Goal: Task Accomplishment & Management: Complete application form

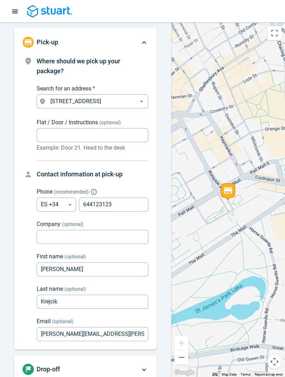
click at [266, 7] on div at bounding box center [142, 11] width 268 height 13
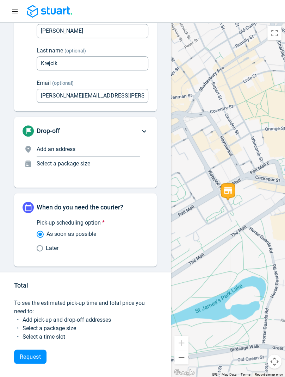
click at [56, 254] on div "Pick-up scheduling option * As soon as possible Later" at bounding box center [86, 235] width 126 height 45
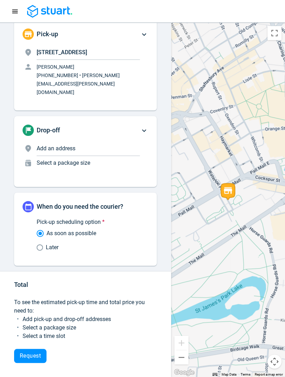
scroll to position [17, 0]
click at [56, 246] on span "Later" at bounding box center [52, 247] width 13 height 8
click at [46, 246] on input "Later" at bounding box center [41, 247] width 9 height 6
radio input "true"
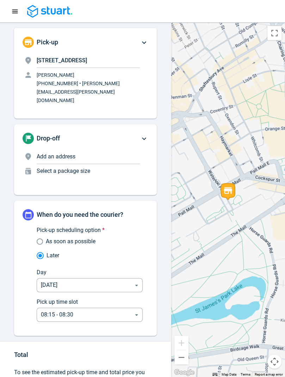
click at [61, 237] on span "As soon as possible" at bounding box center [71, 241] width 50 height 8
click at [46, 238] on input "As soon as possible" at bounding box center [41, 241] width 9 height 6
radio input "true"
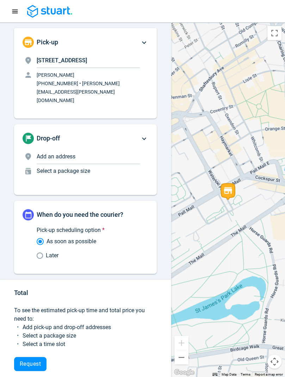
click at [51, 251] on span "Later" at bounding box center [52, 255] width 13 height 8
click at [46, 252] on input "Later" at bounding box center [41, 255] width 9 height 6
radio input "true"
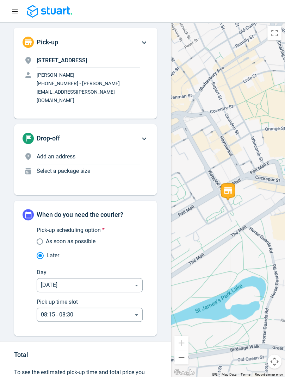
click at [57, 237] on span "As soon as possible" at bounding box center [71, 241] width 50 height 8
click at [46, 238] on input "As soon as possible" at bounding box center [41, 241] width 9 height 6
radio input "true"
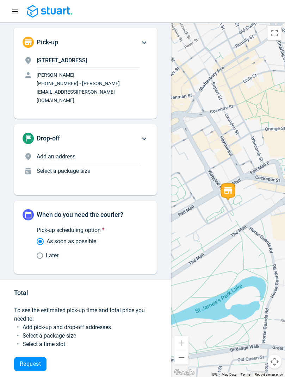
click at [52, 134] on span "Drop-off" at bounding box center [48, 137] width 23 height 7
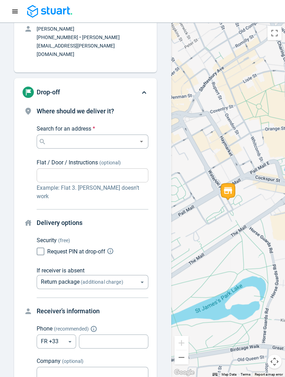
scroll to position [76, 0]
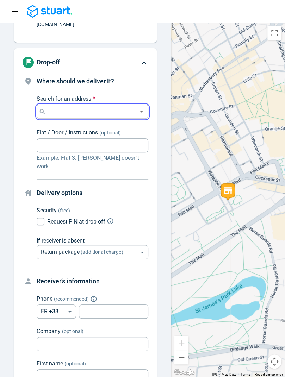
click at [52, 107] on input "Search for an address *" at bounding box center [91, 112] width 87 height 10
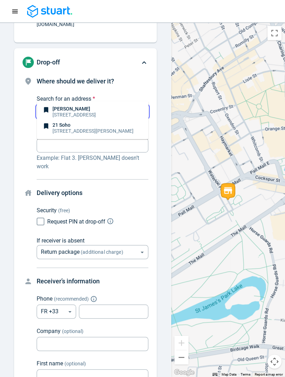
click at [66, 112] on p "[STREET_ADDRESS]" at bounding box center [73, 114] width 43 height 7
type input "[STREET_ADDRESS]"
type input "ES"
type input "644123123"
type input "[PERSON_NAME]"
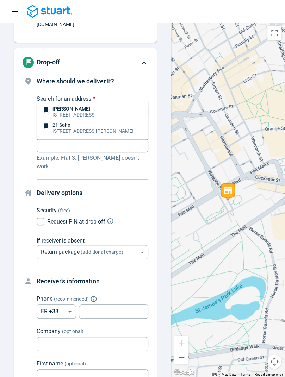
type input "Krejcik"
type input "[PERSON_NAME][EMAIL_ADDRESS][PERSON_NAME][DOMAIN_NAME]"
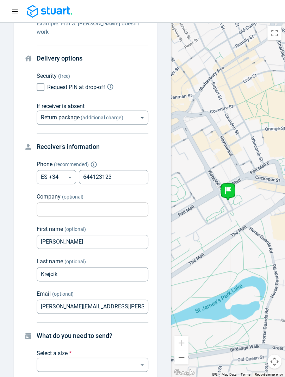
scroll to position [220, 0]
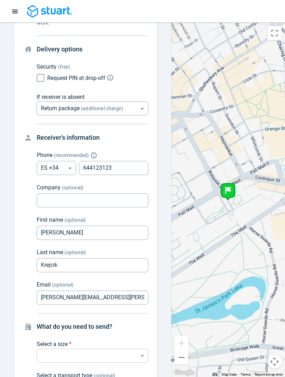
click at [57, 327] on body "Request a courier Ongoing Scheduled Past Happy Path [PHONE_NUMBER] Pick-up [STR…" at bounding box center [142, 188] width 285 height 377
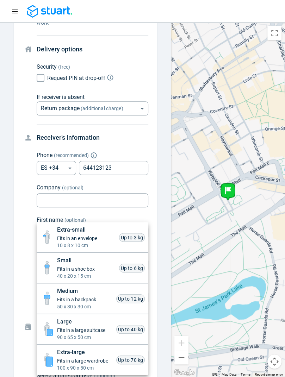
click at [57, 329] on span "Fits in a large suitcase" at bounding box center [81, 330] width 48 height 7
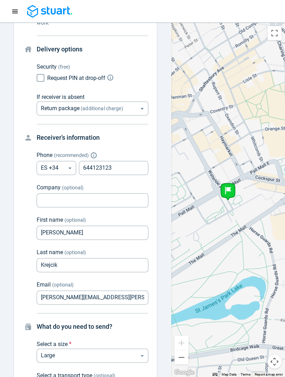
click at [57, 329] on body "Request a courier Ongoing Scheduled Past Happy Path [PHONE_NUMBER] Pick-up [STR…" at bounding box center [142, 188] width 285 height 377
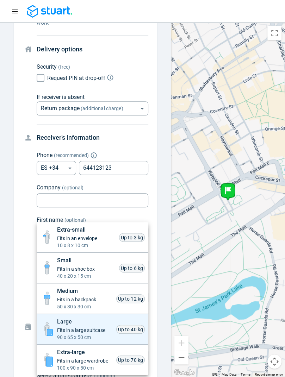
click at [61, 239] on span "Fits in an envelope" at bounding box center [77, 238] width 40 height 7
type input "xsmall"
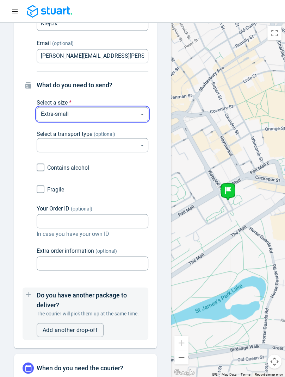
scroll to position [595, 0]
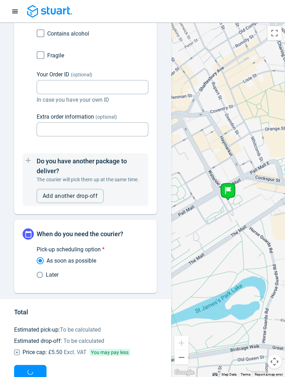
click at [49, 271] on span "Later" at bounding box center [52, 275] width 13 height 8
click at [46, 272] on input "Later" at bounding box center [41, 275] width 9 height 6
radio input "true"
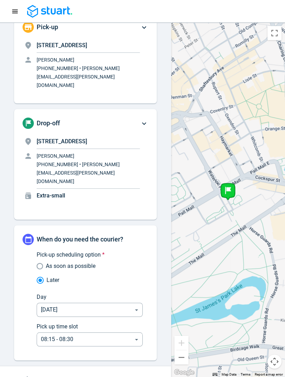
scroll to position [12, 0]
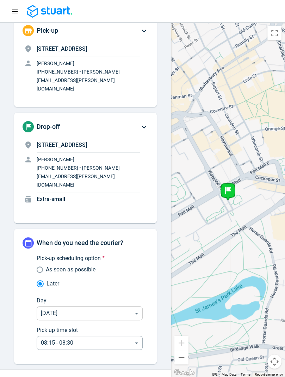
click at [77, 282] on body "Request a courier Ongoing Scheduled Past Happy Path [PHONE_NUMBER] Pick-up [STR…" at bounding box center [142, 188] width 285 height 377
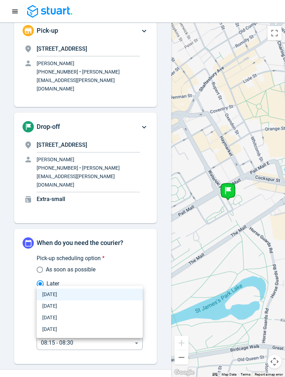
click at [70, 302] on li "[DATE]" at bounding box center [90, 306] width 106 height 12
type input "[DATE]"
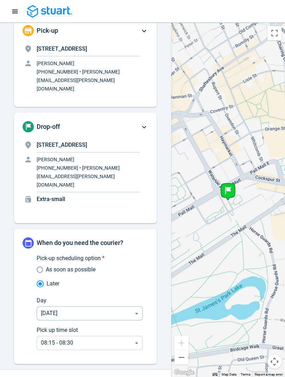
click at [65, 306] on body "Request a courier Ongoing Scheduled Past Happy Path [PHONE_NUMBER] Pick-up [STR…" at bounding box center [142, 188] width 285 height 377
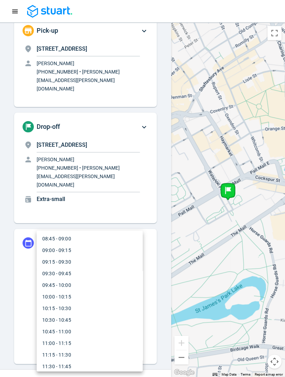
scroll to position [415, 0]
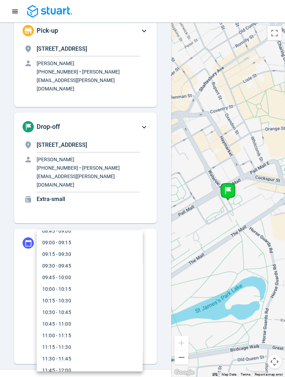
click at [68, 333] on li "11:00 - 11:15" at bounding box center [90, 336] width 106 height 12
type input "11:00:00-11:15:00"
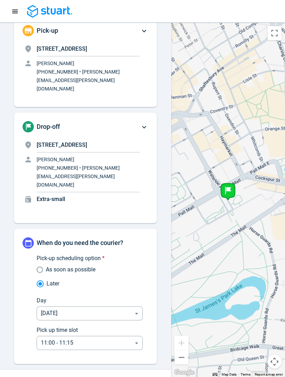
click at [42, 325] on div "When do you need the courier? Pick-up scheduling option * As soon as possible L…" at bounding box center [85, 296] width 143 height 135
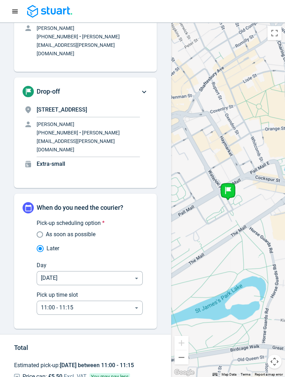
scroll to position [71, 0]
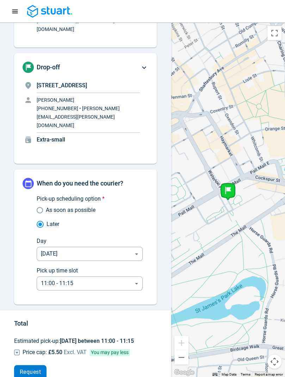
click at [32, 369] on span "Request" at bounding box center [30, 372] width 21 height 6
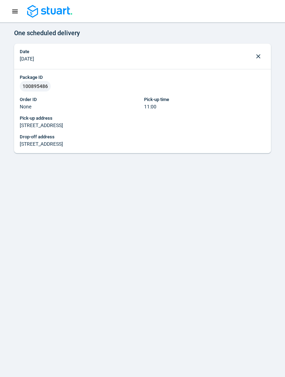
click at [15, 14] on icon "Navigation menu" at bounding box center [14, 11] width 7 height 7
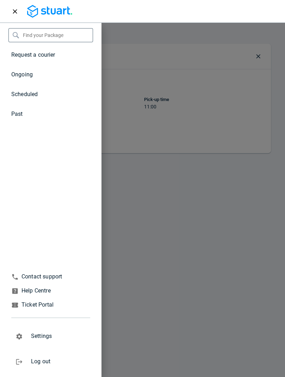
click at [22, 58] on span "Request a courier" at bounding box center [33, 54] width 44 height 7
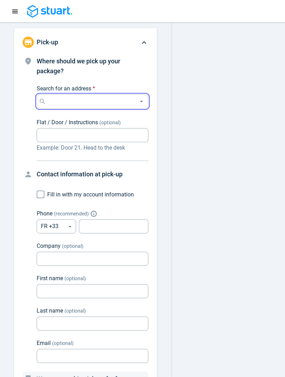
click at [56, 102] on input "Search for an address *" at bounding box center [91, 101] width 87 height 10
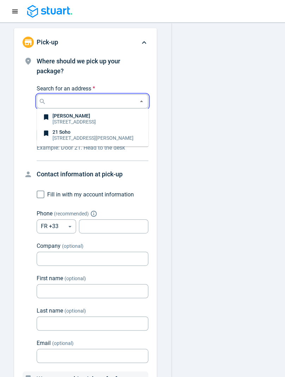
click at [56, 118] on p "[PERSON_NAME]" at bounding box center [73, 115] width 43 height 5
type input "[STREET_ADDRESS]"
type input "ES"
type input "644123123"
type input "[PERSON_NAME]"
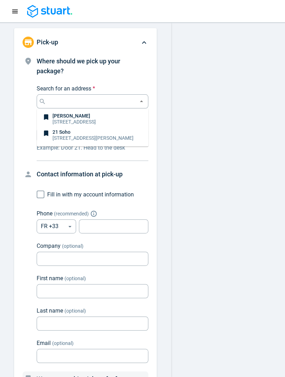
type input "Krejcik"
type input "[PERSON_NAME][EMAIL_ADDRESS][PERSON_NAME][DOMAIN_NAME]"
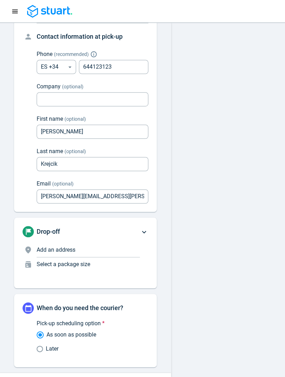
click at [56, 228] on span "Drop-off" at bounding box center [48, 231] width 23 height 7
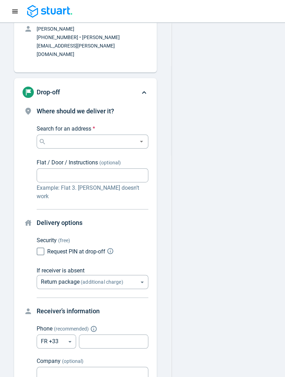
scroll to position [76, 0]
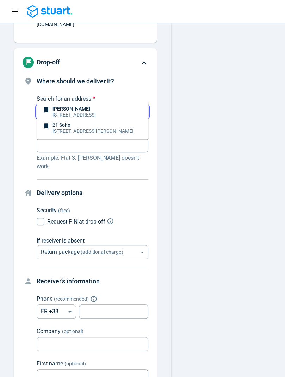
click at [57, 107] on input "Search for an address *" at bounding box center [91, 112] width 87 height 10
click at [57, 112] on p "[STREET_ADDRESS]" at bounding box center [73, 114] width 43 height 7
type input "[STREET_ADDRESS]"
type input "ES"
type input "644123123"
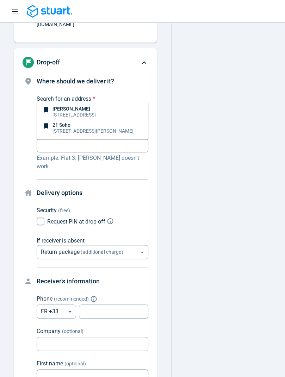
type input "[PERSON_NAME]"
type input "Krejcik"
type input "[PERSON_NAME][EMAIL_ADDRESS][PERSON_NAME][DOMAIN_NAME]"
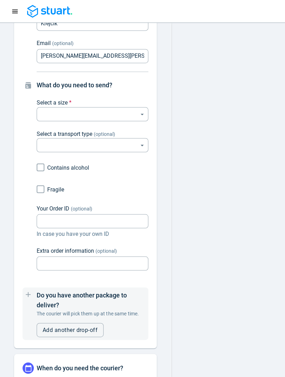
scroll to position [361, 0]
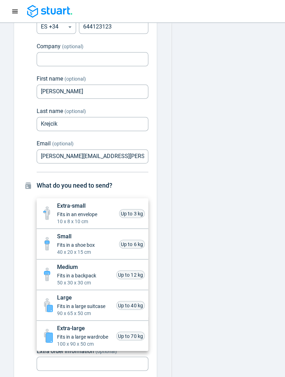
click at [59, 187] on body "Request a courier Ongoing Scheduled Past Happy Path [PHONE_NUMBER] Pick-up [STR…" at bounding box center [142, 188] width 285 height 377
click at [62, 211] on div "Extra-small Fits in an envelope 10 x 8 x 10 cm" at bounding box center [77, 213] width 40 height 23
type input "xsmall"
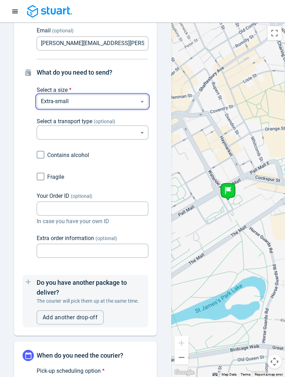
scroll to position [595, 0]
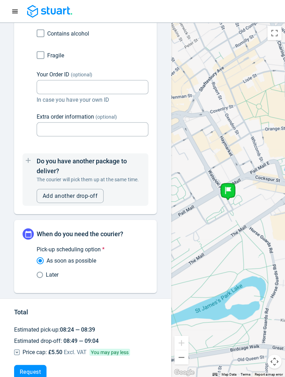
click at [50, 271] on span "Later" at bounding box center [52, 275] width 13 height 8
click at [46, 272] on input "Later" at bounding box center [41, 275] width 9 height 6
radio input "true"
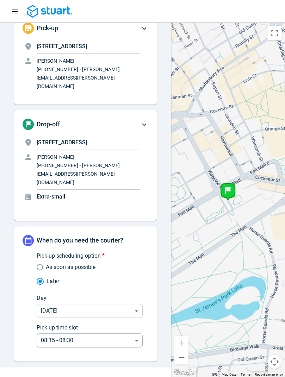
scroll to position [12, 0]
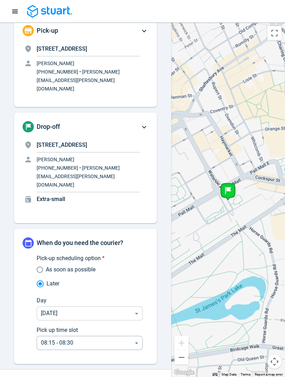
click at [59, 276] on body "Request a courier Ongoing Scheduled Past Happy Path [PHONE_NUMBER] Pick-up [STR…" at bounding box center [142, 188] width 285 height 377
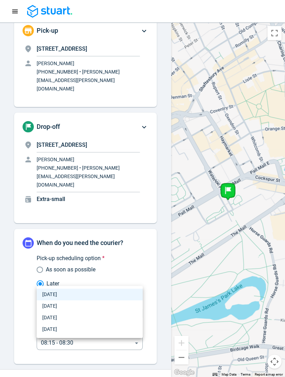
click at [54, 304] on li "[DATE]" at bounding box center [90, 306] width 106 height 12
type input "[DATE]"
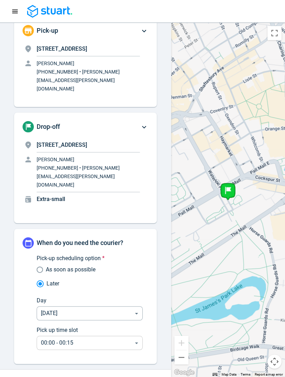
click at [76, 306] on body "Request a courier Ongoing Scheduled Past Happy Path [PHONE_NUMBER] Pick-up [STR…" at bounding box center [142, 188] width 285 height 377
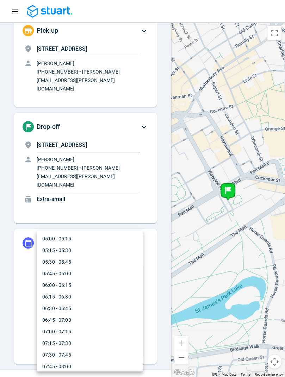
scroll to position [252, 0]
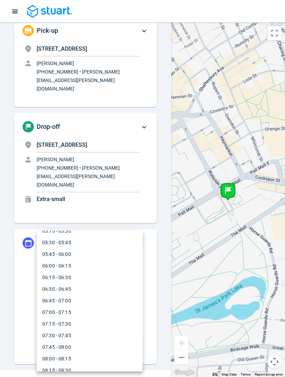
click at [69, 311] on li "07:00 - 07:15" at bounding box center [90, 313] width 106 height 12
type input "07:00:00-07:15:00"
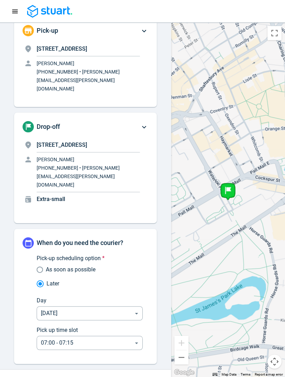
click at [26, 284] on div "Pick-up scheduling option * As soon as possible Later Day [DATE]-08-21 ​ Pick u…" at bounding box center [86, 302] width 126 height 107
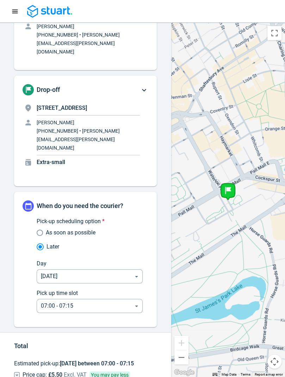
scroll to position [71, 0]
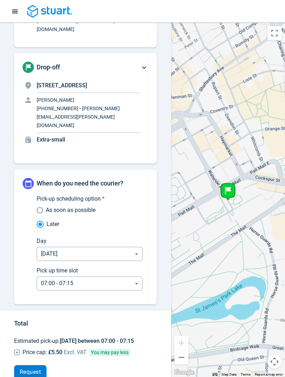
click at [38, 369] on span "Request" at bounding box center [30, 372] width 21 height 6
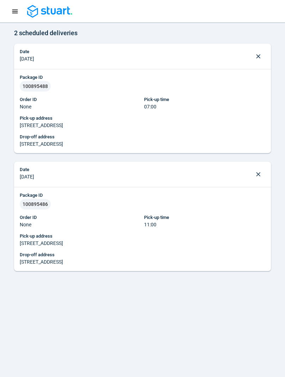
click at [16, 9] on icon "Navigation menu" at bounding box center [14, 11] width 7 height 7
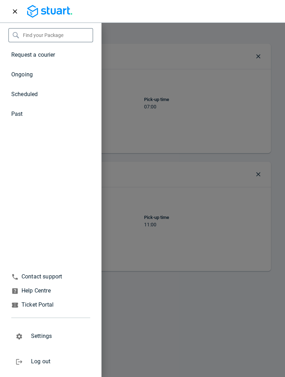
click at [27, 57] on span "Request a courier" at bounding box center [33, 54] width 44 height 7
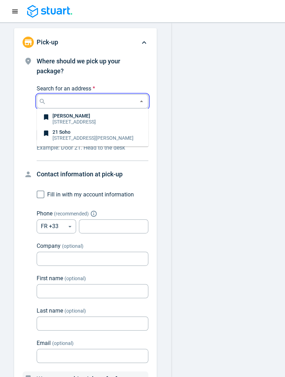
click at [76, 100] on input "Search for an address *" at bounding box center [91, 101] width 87 height 10
click at [73, 118] on p "[STREET_ADDRESS]" at bounding box center [73, 121] width 43 height 7
type input "[STREET_ADDRESS]"
type input "ES"
type input "644123123"
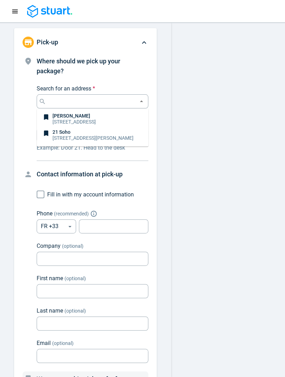
type input "[PERSON_NAME]"
type input "Krejcik"
type input "[PERSON_NAME][EMAIL_ADDRESS][PERSON_NAME][DOMAIN_NAME]"
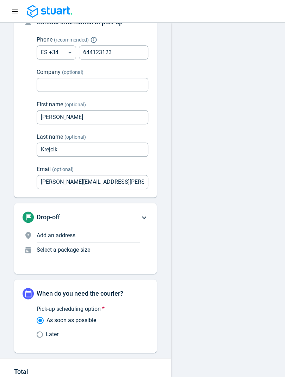
click at [61, 223] on div "Drop-off Add an address Select a package size" at bounding box center [81, 239] width 117 height 54
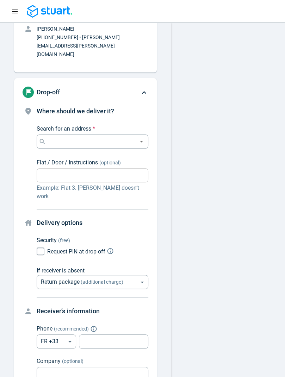
scroll to position [76, 0]
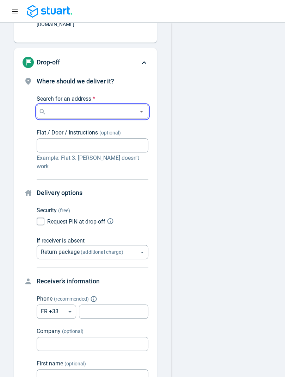
click at [68, 107] on input "Search for an address *" at bounding box center [91, 112] width 87 height 10
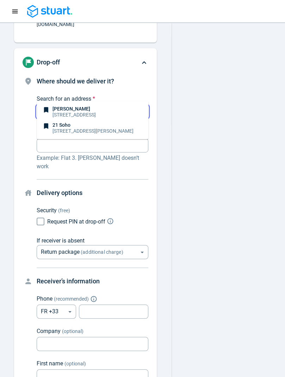
click at [67, 109] on p "[PERSON_NAME]" at bounding box center [73, 108] width 43 height 5
type input "[STREET_ADDRESS]"
type input "ES"
type input "644123123"
type input "[PERSON_NAME]"
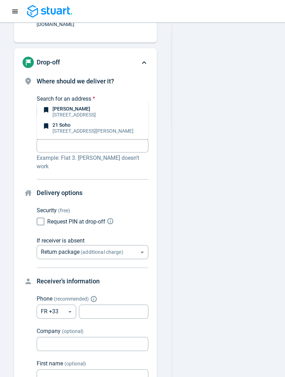
type input "Krejcik"
type input "[PERSON_NAME][EMAIL_ADDRESS][PERSON_NAME][DOMAIN_NAME]"
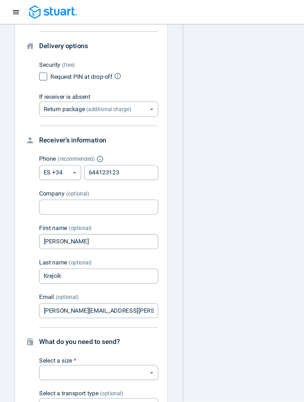
scroll to position [240, 0]
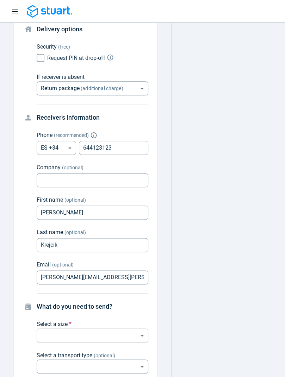
click at [60, 310] on body "Request a courier Ongoing Scheduled Past Happy Path [PHONE_NUMBER] Pick-up [STR…" at bounding box center [142, 188] width 285 height 377
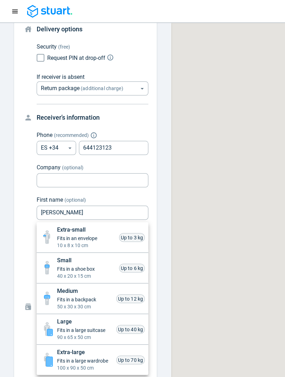
click at [80, 247] on span "10 x 8 x 10 cm" at bounding box center [77, 245] width 40 height 7
type input "xsmall"
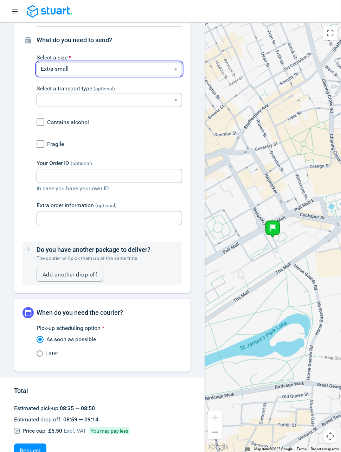
scroll to position [445, 0]
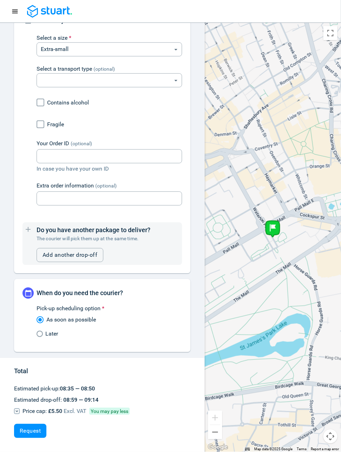
click at [75, 289] on span "When do you need the courier?" at bounding box center [80, 292] width 87 height 7
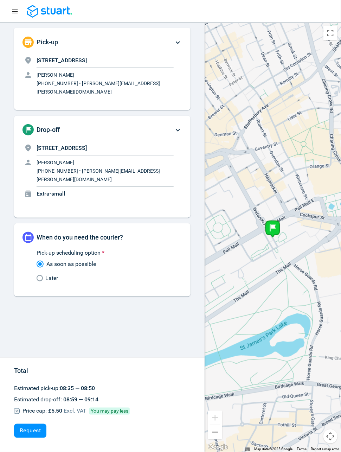
scroll to position [0, 0]
click at [49, 274] on span "Later" at bounding box center [52, 278] width 13 height 8
click at [46, 275] on input "Later" at bounding box center [41, 278] width 9 height 6
radio input "true"
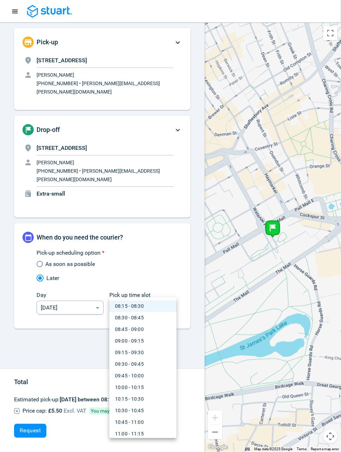
click at [133, 292] on body "Request a courier Ongoing Scheduled Past Happy Path [PHONE_NUMBER] Pick-up [STR…" at bounding box center [170, 226] width 341 height 452
click at [134, 353] on li "09:15 - 09:30" at bounding box center [142, 353] width 67 height 12
type input "09:15:00-09:30:00"
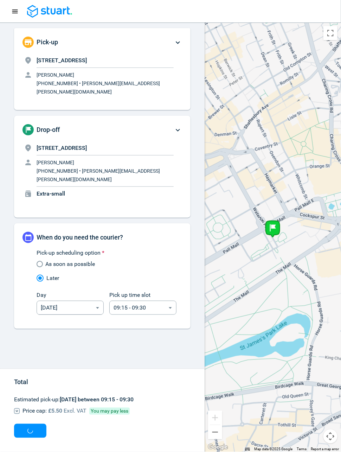
click at [128, 335] on div "Total Estimated pick-up: [DATE] between 09:15 - 09:30 Price cap: £5.50 Excl. VA…" at bounding box center [102, 394] width 205 height 118
click at [34, 377] on span "Request" at bounding box center [30, 431] width 21 height 6
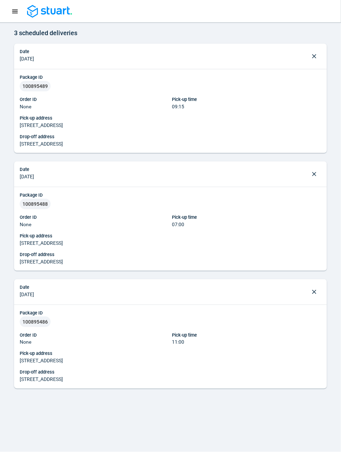
click at [13, 14] on icon "Navigation menu" at bounding box center [14, 11] width 7 height 7
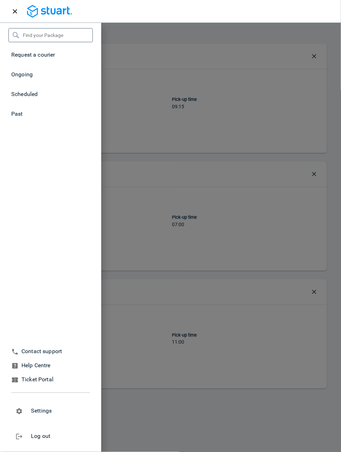
click at [22, 52] on span "Request a courier" at bounding box center [33, 54] width 44 height 7
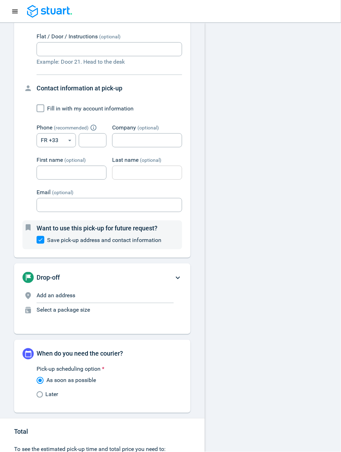
scroll to position [139, 0]
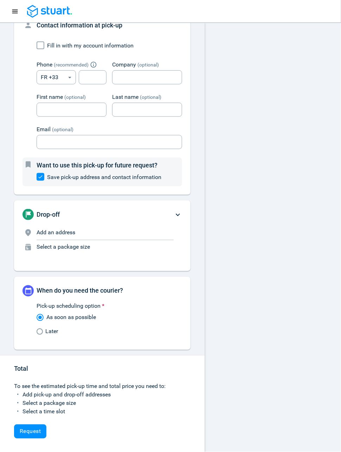
click at [57, 332] on span "Later" at bounding box center [52, 332] width 13 height 8
click at [46, 332] on input "Later" at bounding box center [41, 332] width 9 height 6
radio input "true"
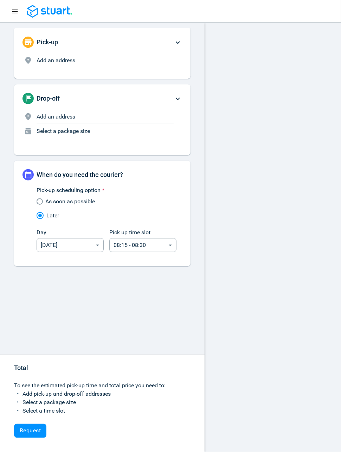
scroll to position [0, 0]
click at [76, 205] on span "As soon as possible" at bounding box center [71, 201] width 50 height 8
click at [46, 205] on input "As soon as possible" at bounding box center [41, 202] width 9 height 6
radio input "true"
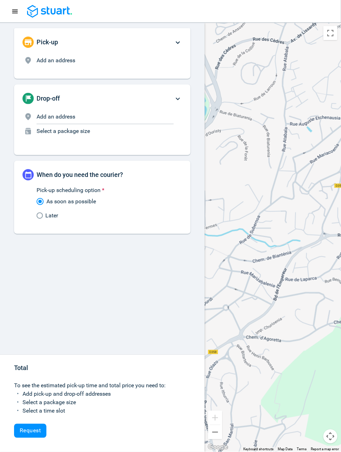
click at [55, 215] on span "Later" at bounding box center [52, 216] width 13 height 8
click at [46, 215] on input "Later" at bounding box center [41, 216] width 9 height 6
radio input "true"
